Goal: Navigation & Orientation: Find specific page/section

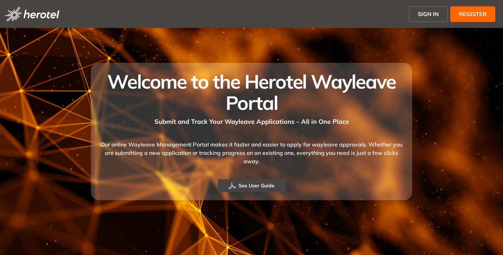
click at [433, 14] on span "SIGN IN" at bounding box center [428, 14] width 21 height 8
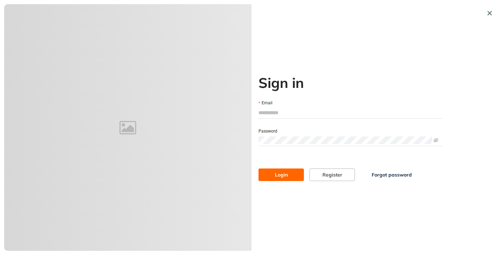
click at [292, 106] on div "Email" at bounding box center [350, 103] width 184 height 8
click at [297, 112] on input "Email" at bounding box center [350, 113] width 184 height 10
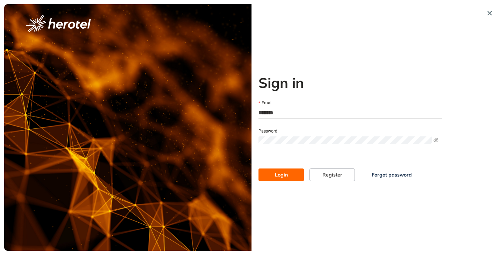
type input "**********"
click at [258, 169] on button "Login" at bounding box center [280, 175] width 45 height 13
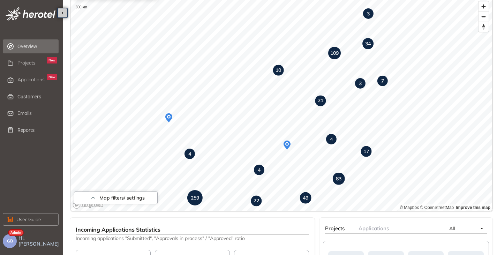
scroll to position [140, 0]
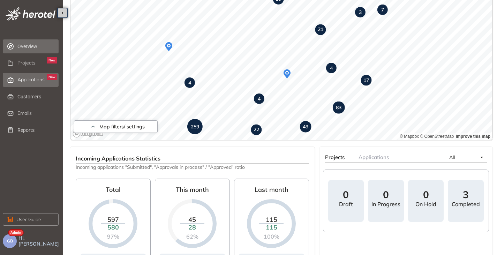
click at [23, 76] on div "Applications New" at bounding box center [37, 80] width 40 height 12
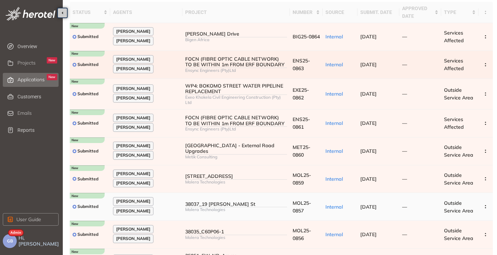
scroll to position [111, 0]
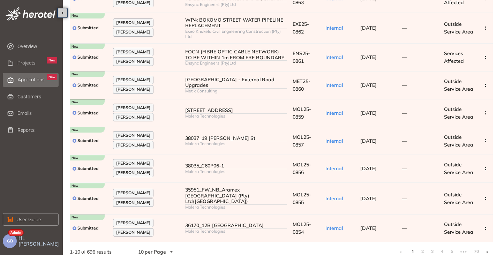
click at [487, 251] on icon at bounding box center [488, 252] width 2 height 3
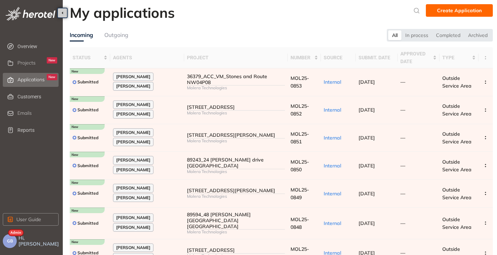
scroll to position [111, 0]
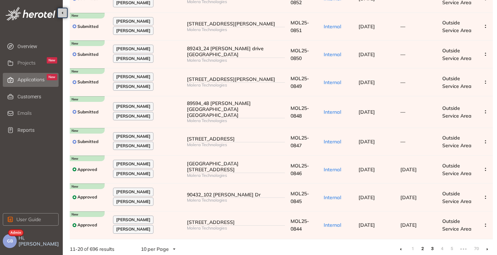
click at [434, 246] on link "3" at bounding box center [432, 249] width 7 height 10
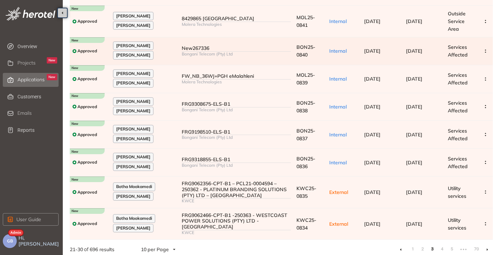
scroll to position [131, 0]
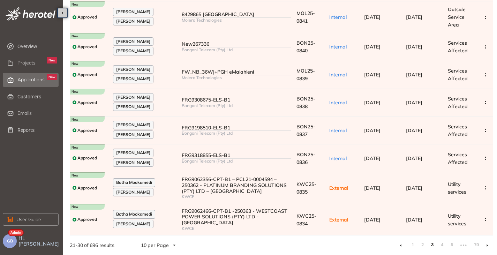
click at [489, 244] on li at bounding box center [487, 245] width 11 height 11
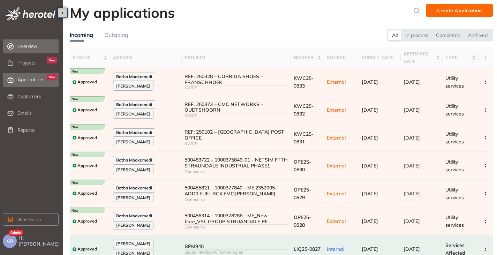
click at [21, 46] on span "Overview" at bounding box center [37, 46] width 40 height 14
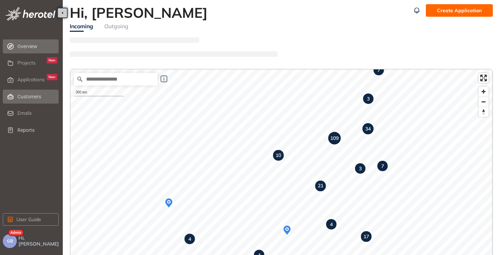
click at [34, 96] on span "Customers" at bounding box center [37, 97] width 40 height 14
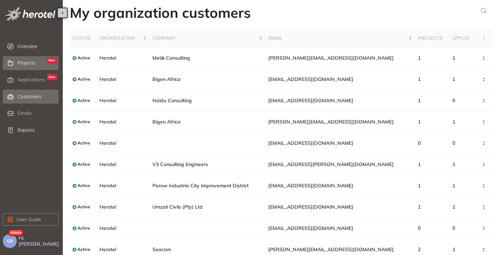
click at [25, 59] on div "Projects New" at bounding box center [37, 63] width 40 height 12
